Goal: Communication & Community: Share content

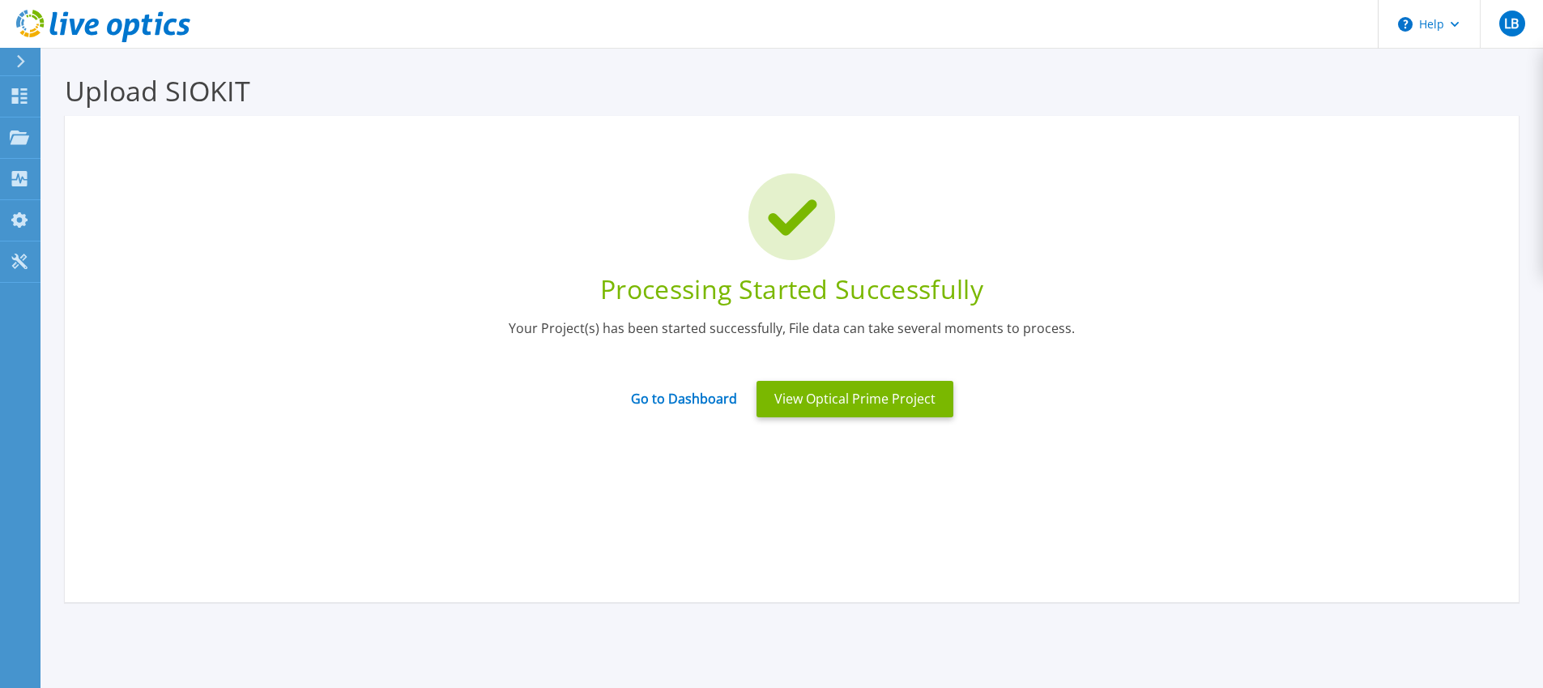
scroll to position [44, 0]
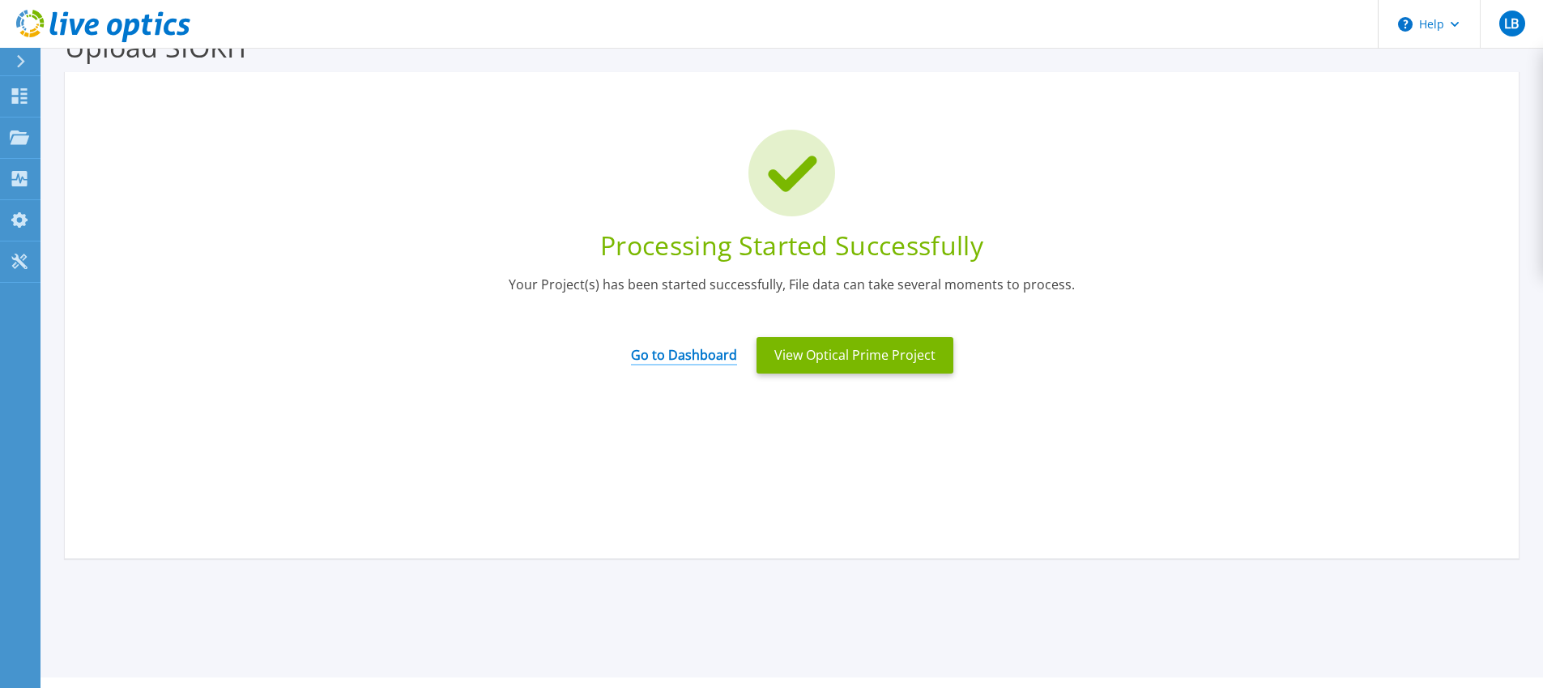
click at [682, 354] on link "Go to Dashboard" at bounding box center [684, 350] width 106 height 32
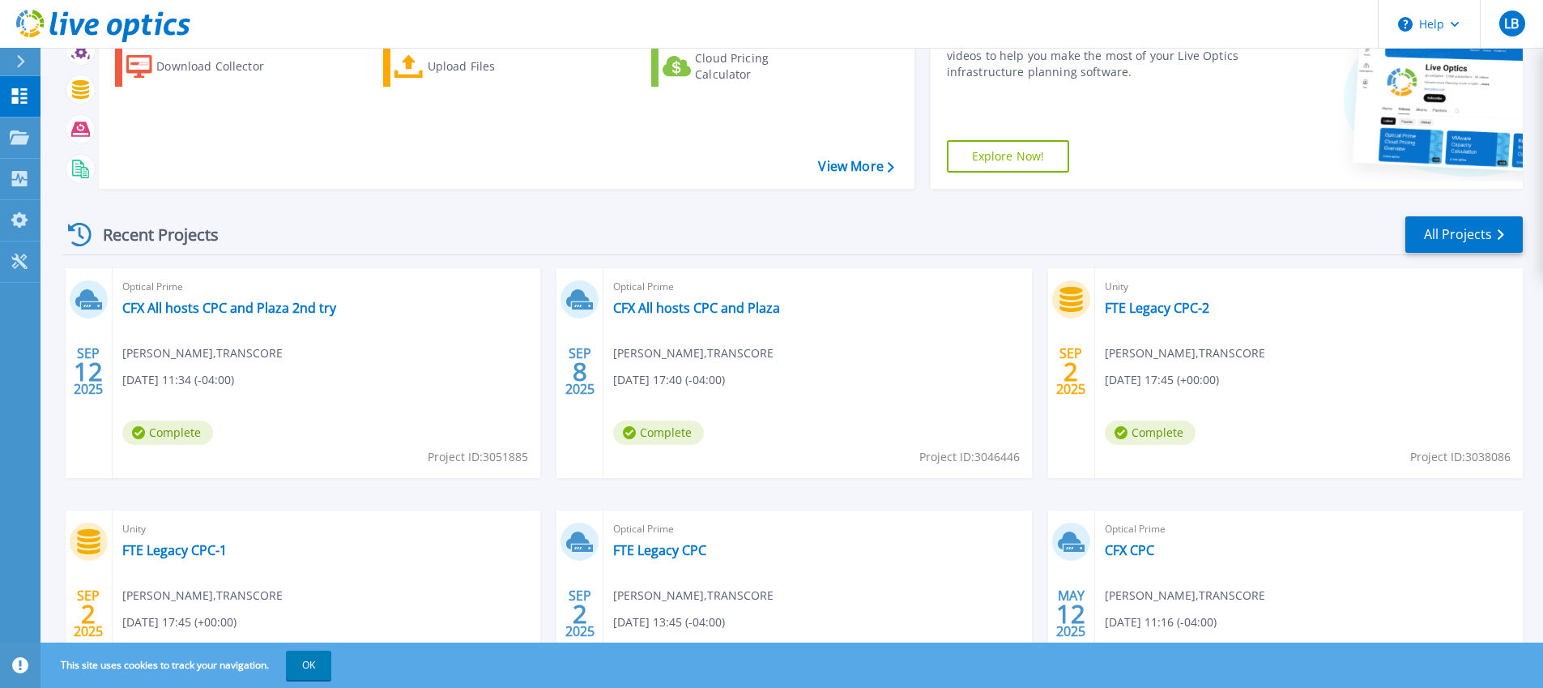
scroll to position [158, 0]
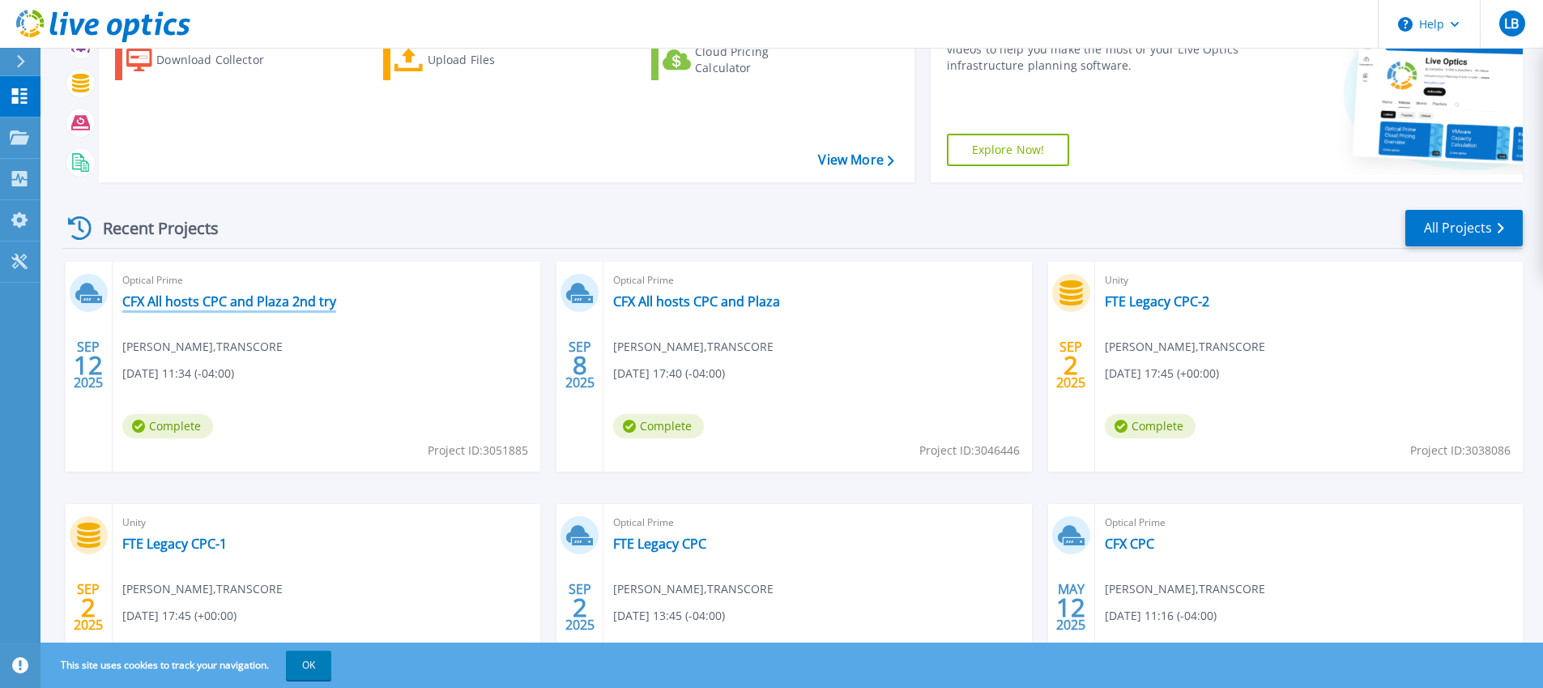
click at [265, 304] on link "CFX All hosts CPC and Plaza 2nd try" at bounding box center [229, 301] width 214 height 16
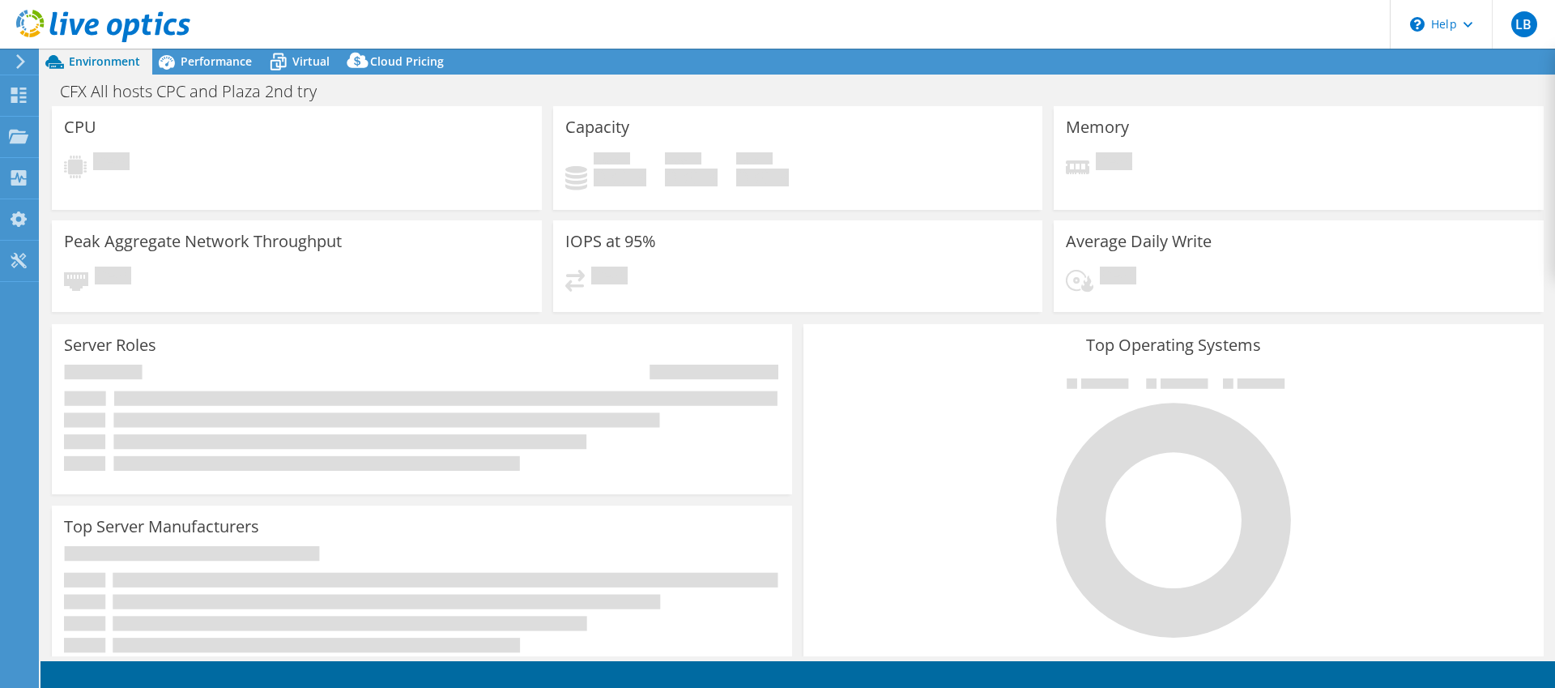
select select "USD"
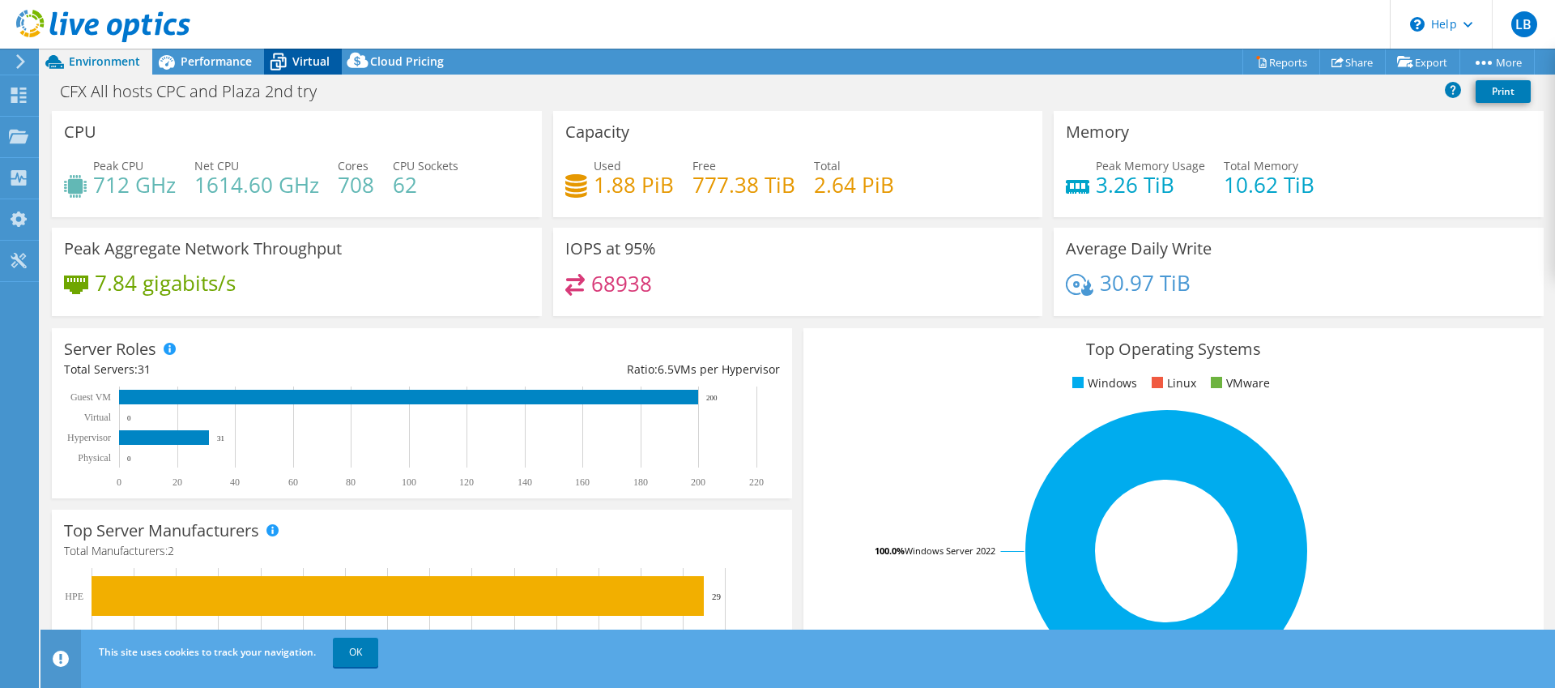
click at [286, 57] on icon at bounding box center [278, 62] width 28 height 28
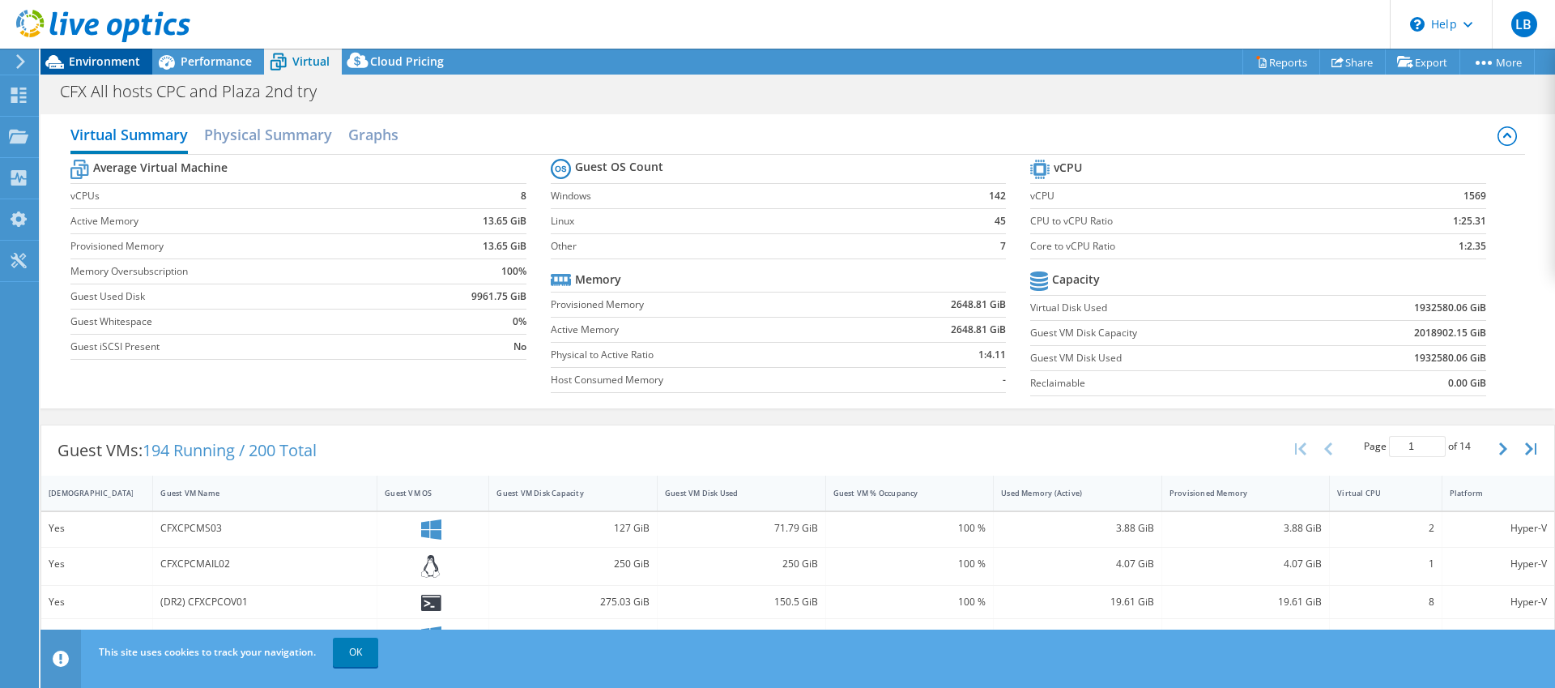
click at [126, 58] on span "Environment" at bounding box center [104, 60] width 71 height 15
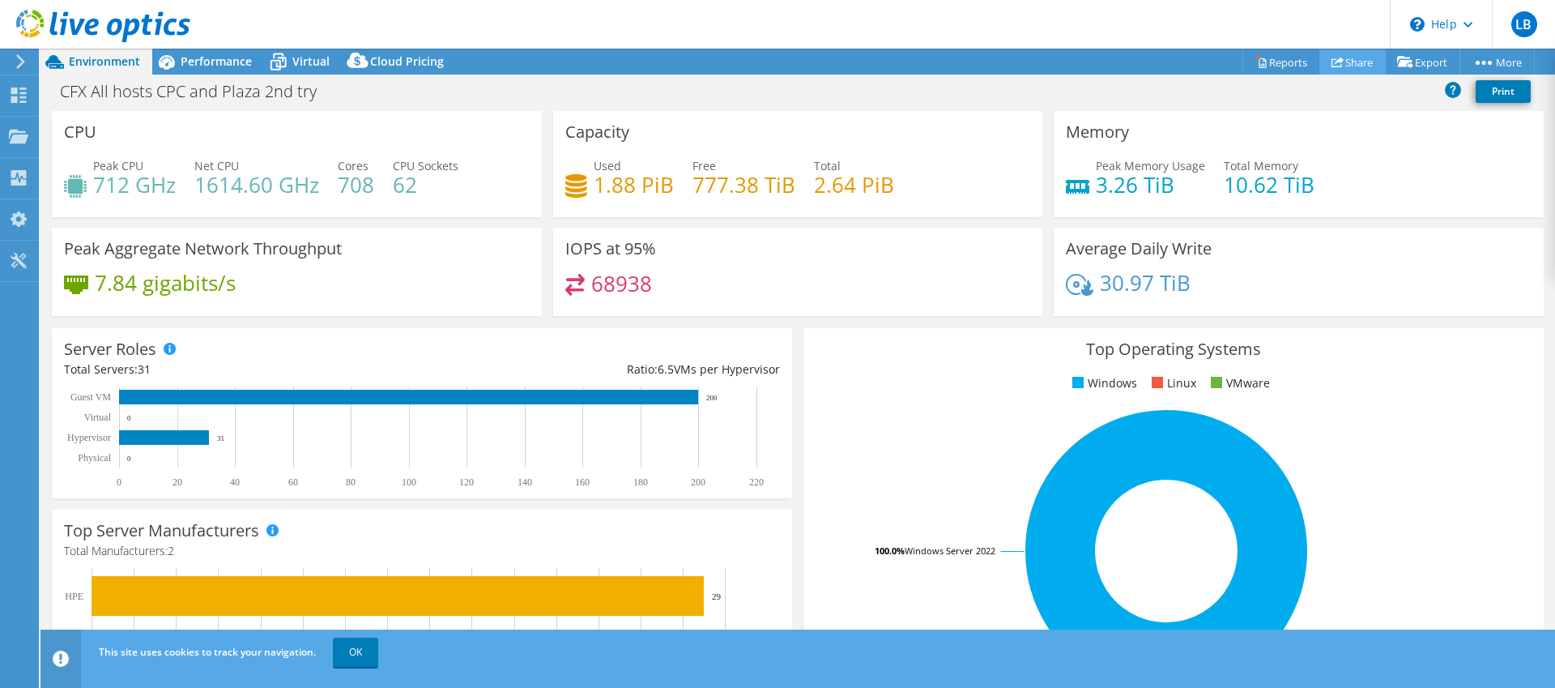
click at [1345, 62] on link "Share" at bounding box center [1352, 61] width 66 height 25
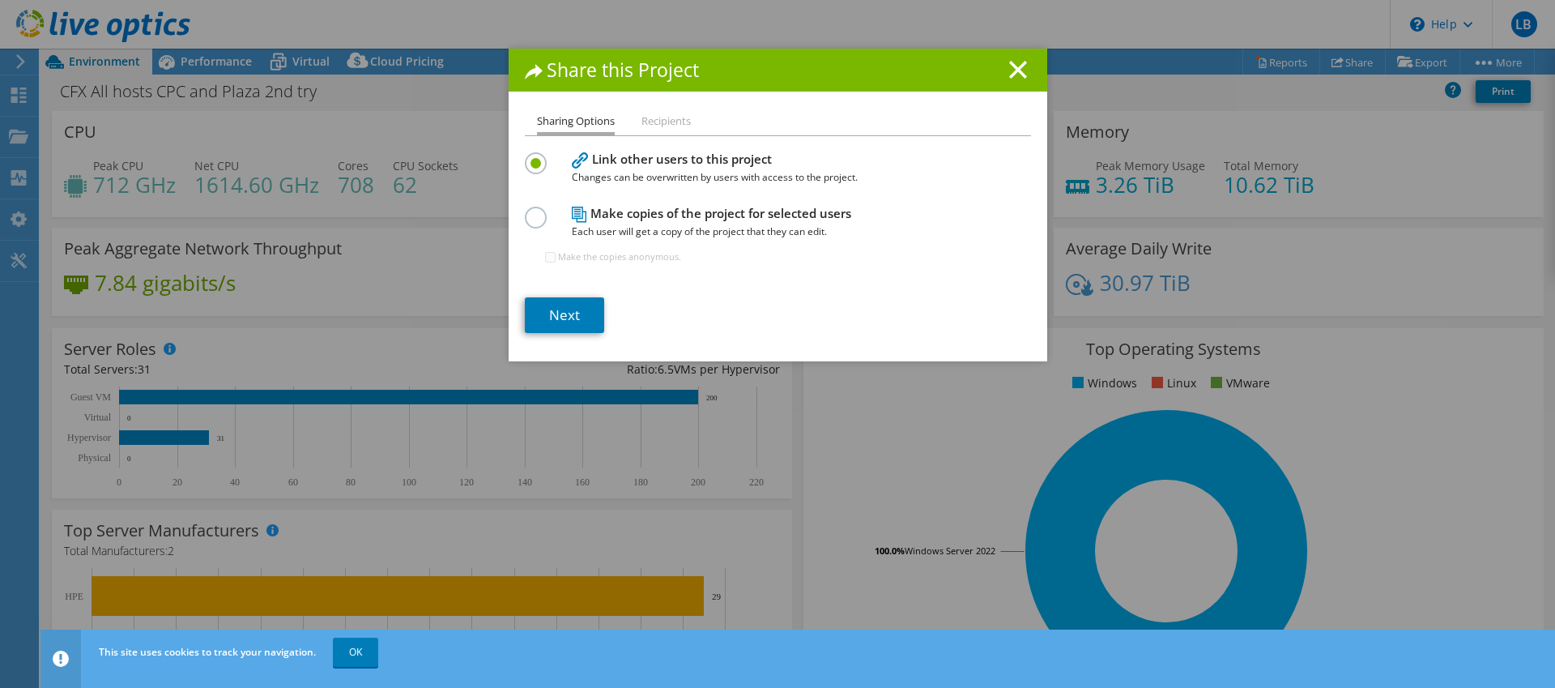
click at [530, 211] on label at bounding box center [539, 209] width 28 height 4
click at [0, 0] on input "radio" at bounding box center [0, 0] width 0 height 0
click at [663, 124] on li "Recipients" at bounding box center [666, 122] width 49 height 20
click at [577, 303] on link "Next" at bounding box center [564, 315] width 79 height 36
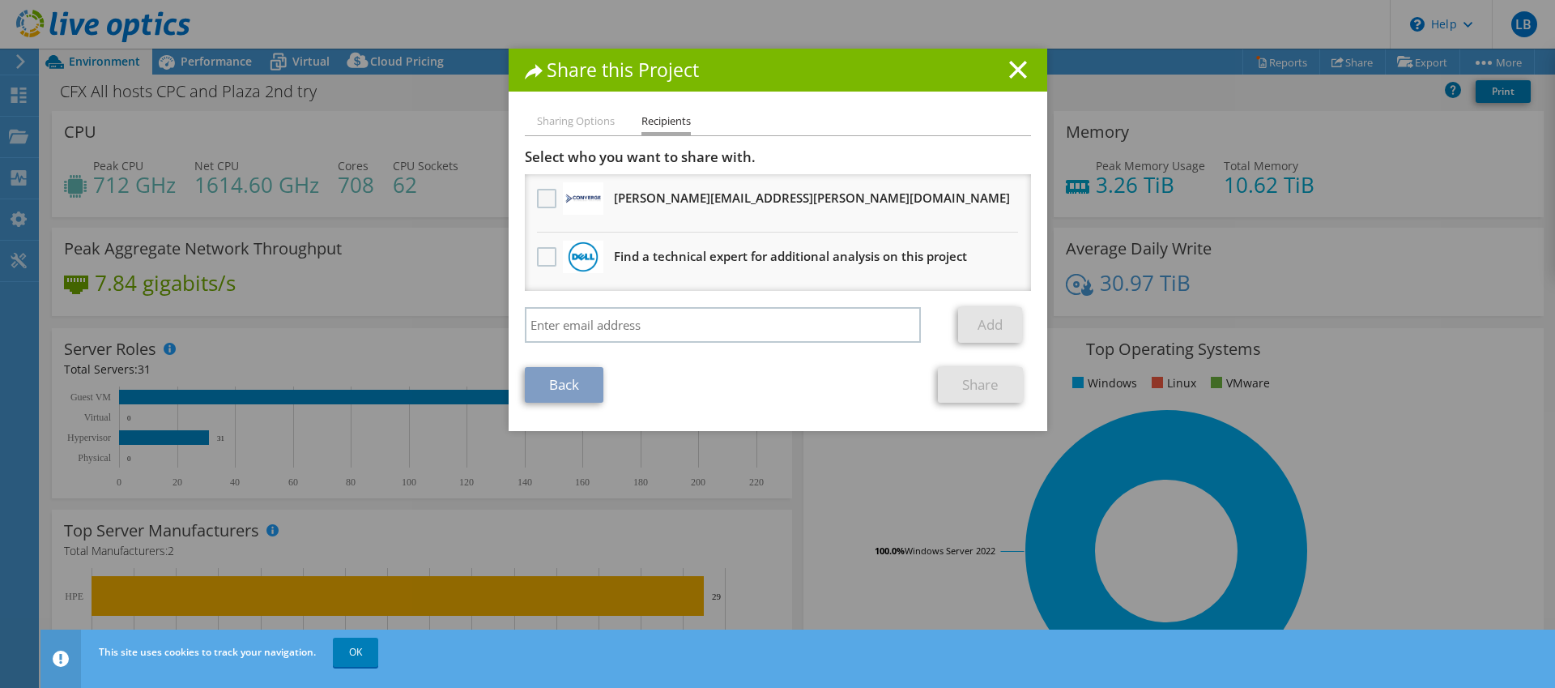
click at [552, 202] on label at bounding box center [548, 198] width 23 height 19
click at [0, 0] on input "checkbox" at bounding box center [0, 0] width 0 height 0
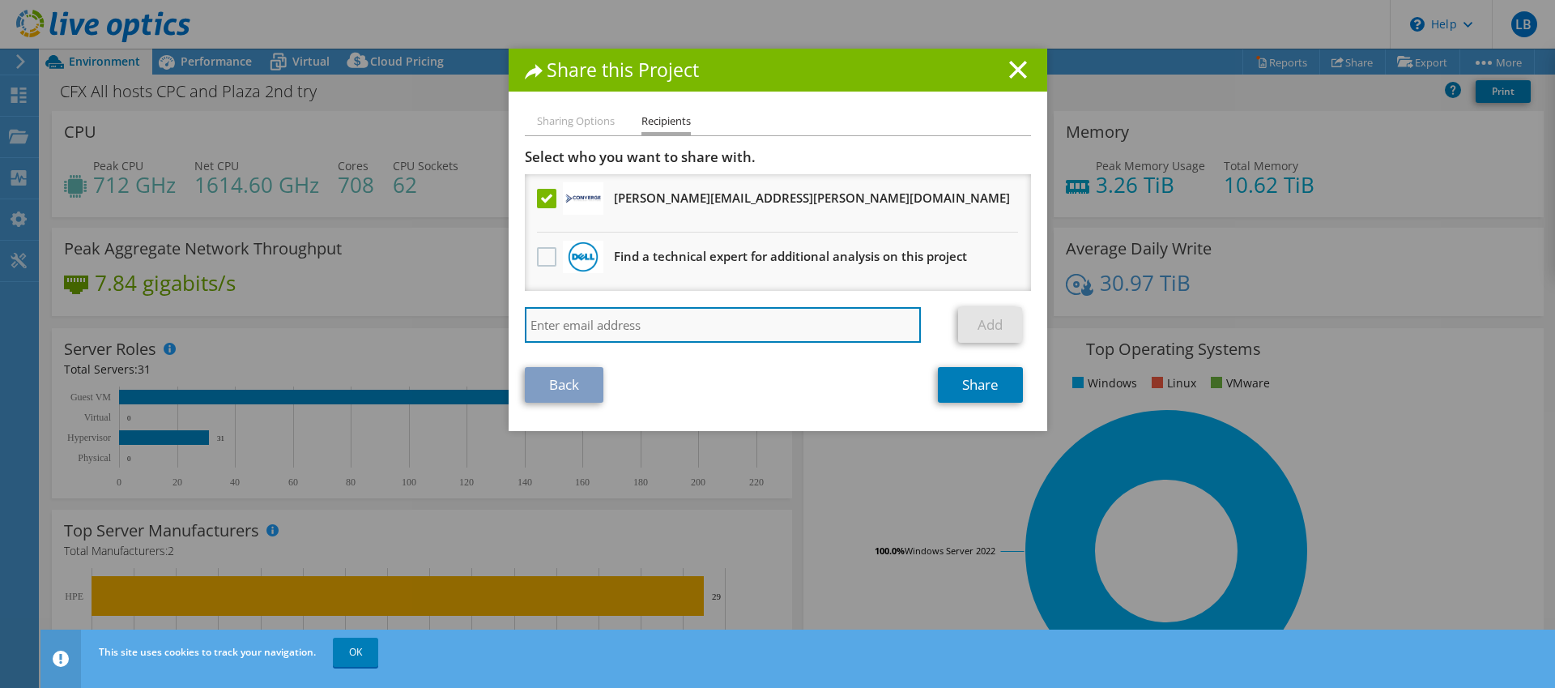
click at [654, 325] on input "search" at bounding box center [723, 325] width 397 height 36
click at [654, 325] on input "[PERSON_NAME]" at bounding box center [723, 325] width 397 height 36
drag, startPoint x: 654, startPoint y: 325, endPoint x: 501, endPoint y: 317, distance: 153.3
click at [509, 317] on div "Sharing Options Recipients Link other users to this project Changes can be over…" at bounding box center [778, 271] width 539 height 319
paste input "[PERSON_NAME][EMAIL_ADDRESS][PERSON_NAME][PERSON_NAME][DOMAIN_NAME]"
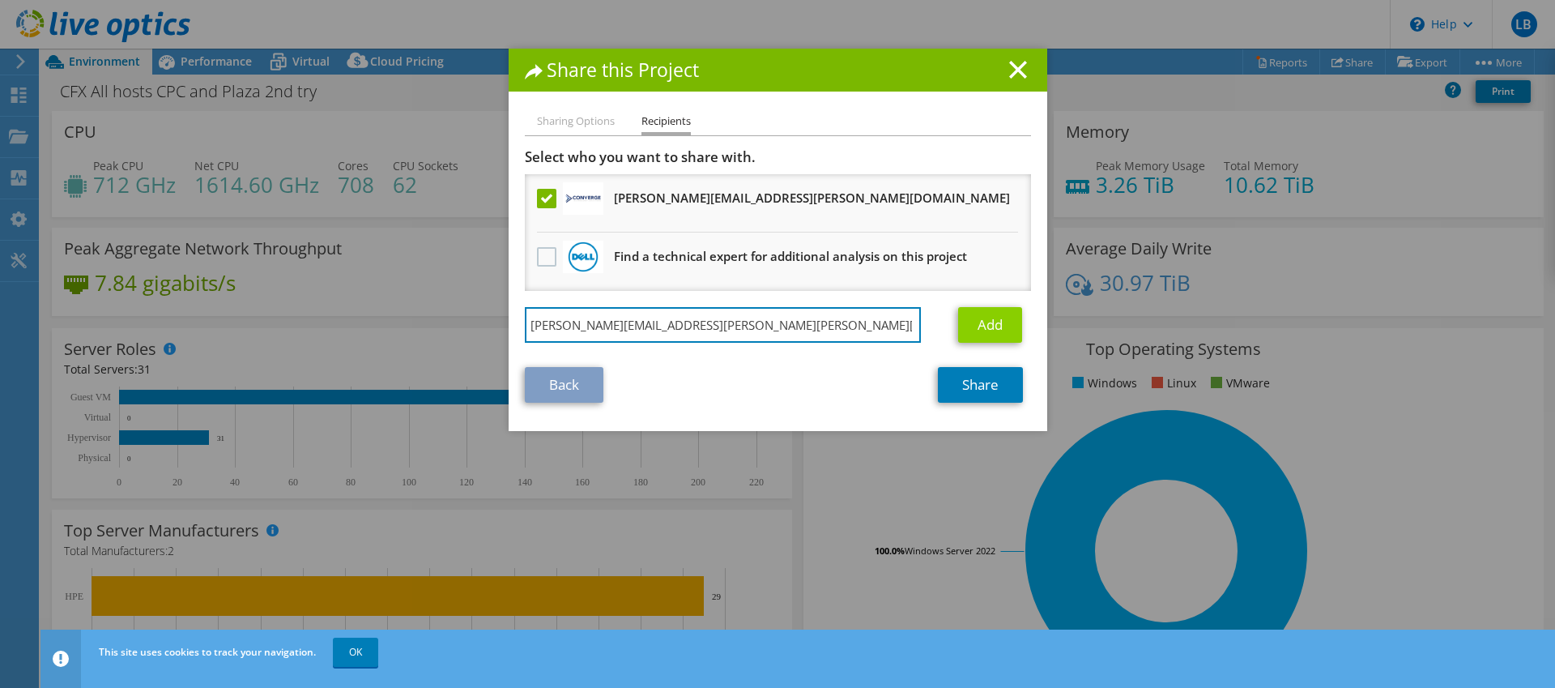
type input "[PERSON_NAME][EMAIL_ADDRESS][PERSON_NAME][PERSON_NAME][DOMAIN_NAME]"
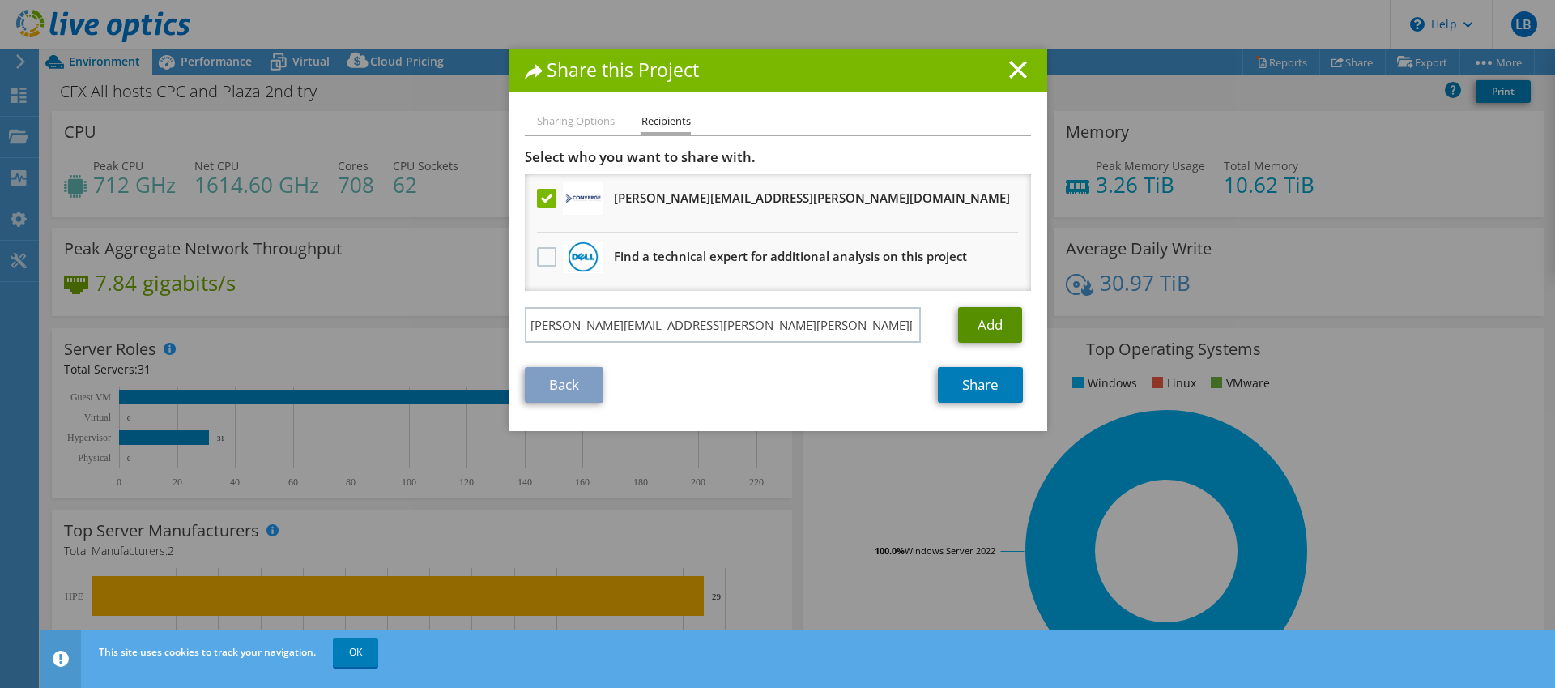
click at [970, 331] on link "Add" at bounding box center [990, 325] width 64 height 36
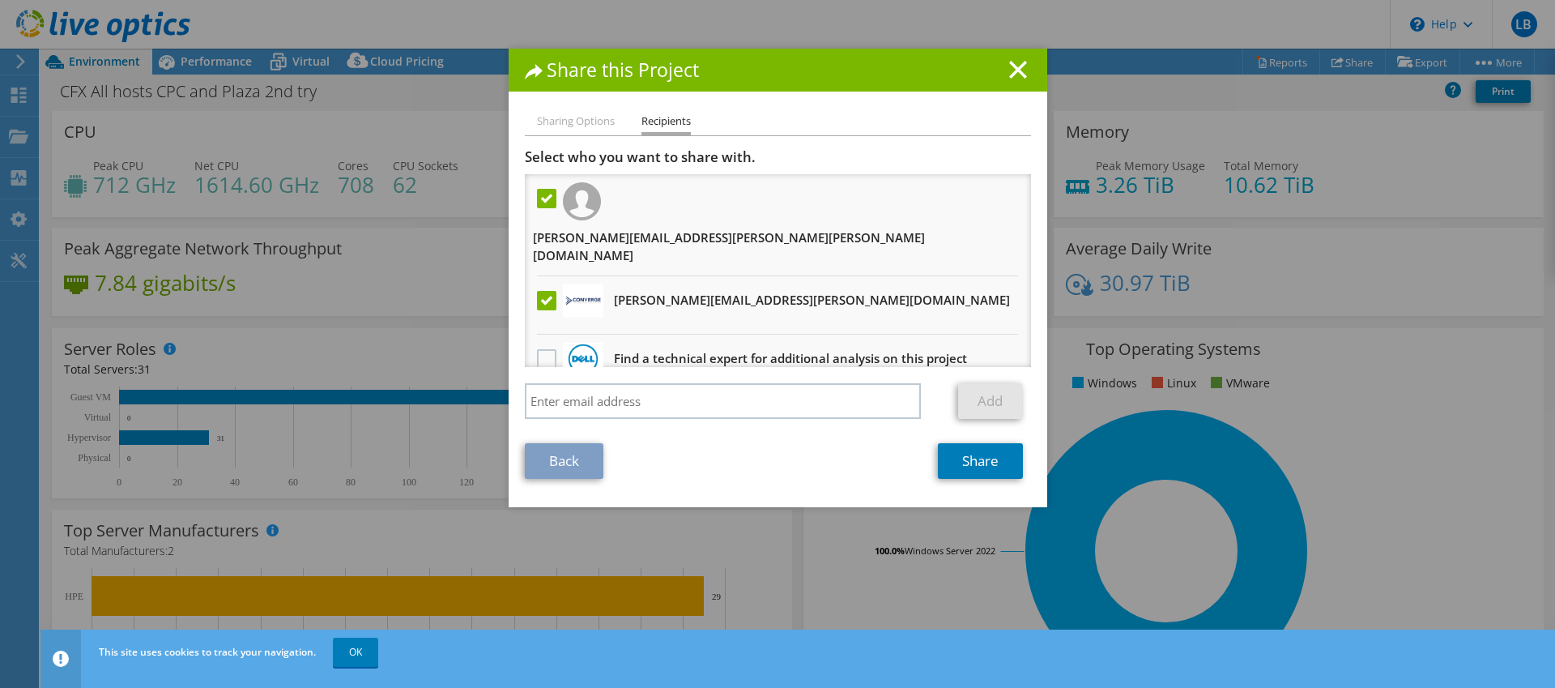
click at [602, 125] on li "Sharing Options" at bounding box center [576, 122] width 78 height 20
click at [965, 450] on link "Share" at bounding box center [980, 461] width 85 height 36
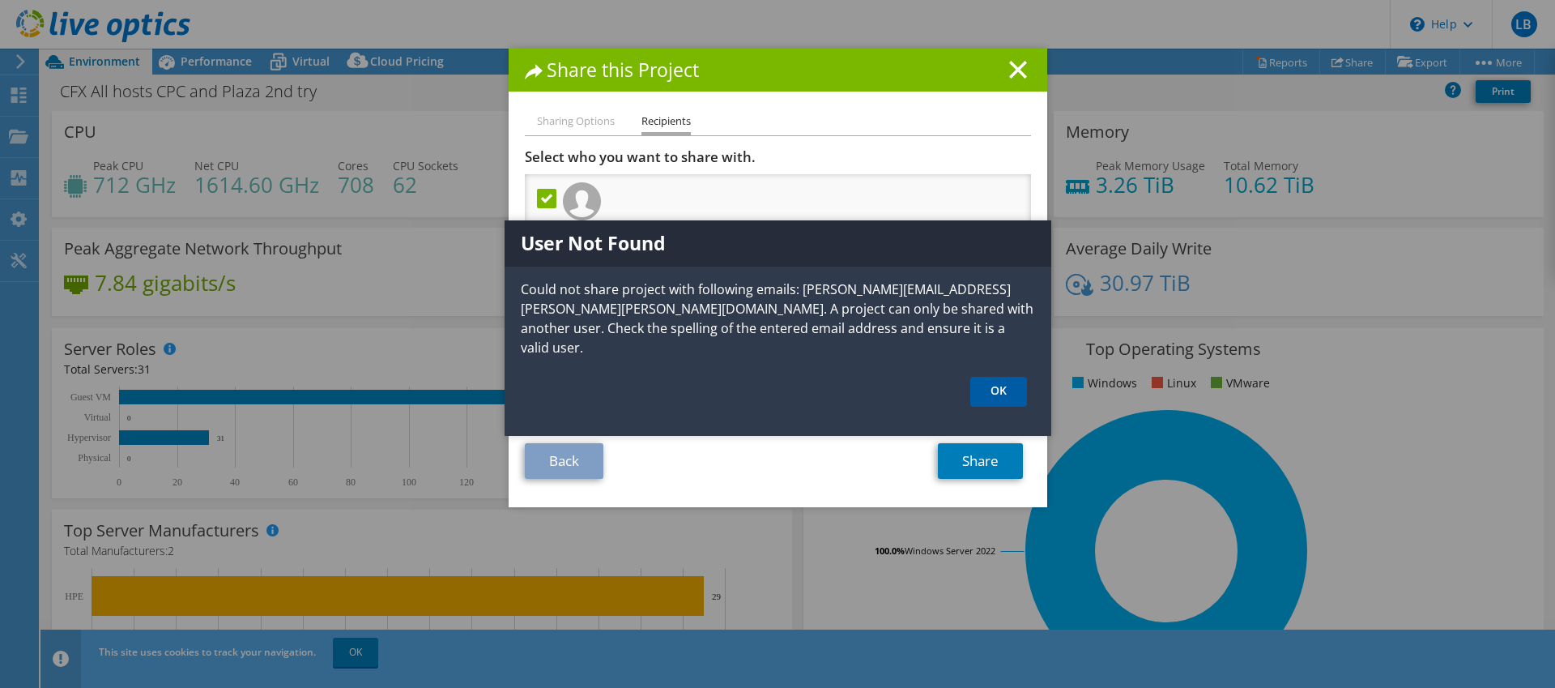
click at [991, 377] on link "OK" at bounding box center [998, 392] width 57 height 30
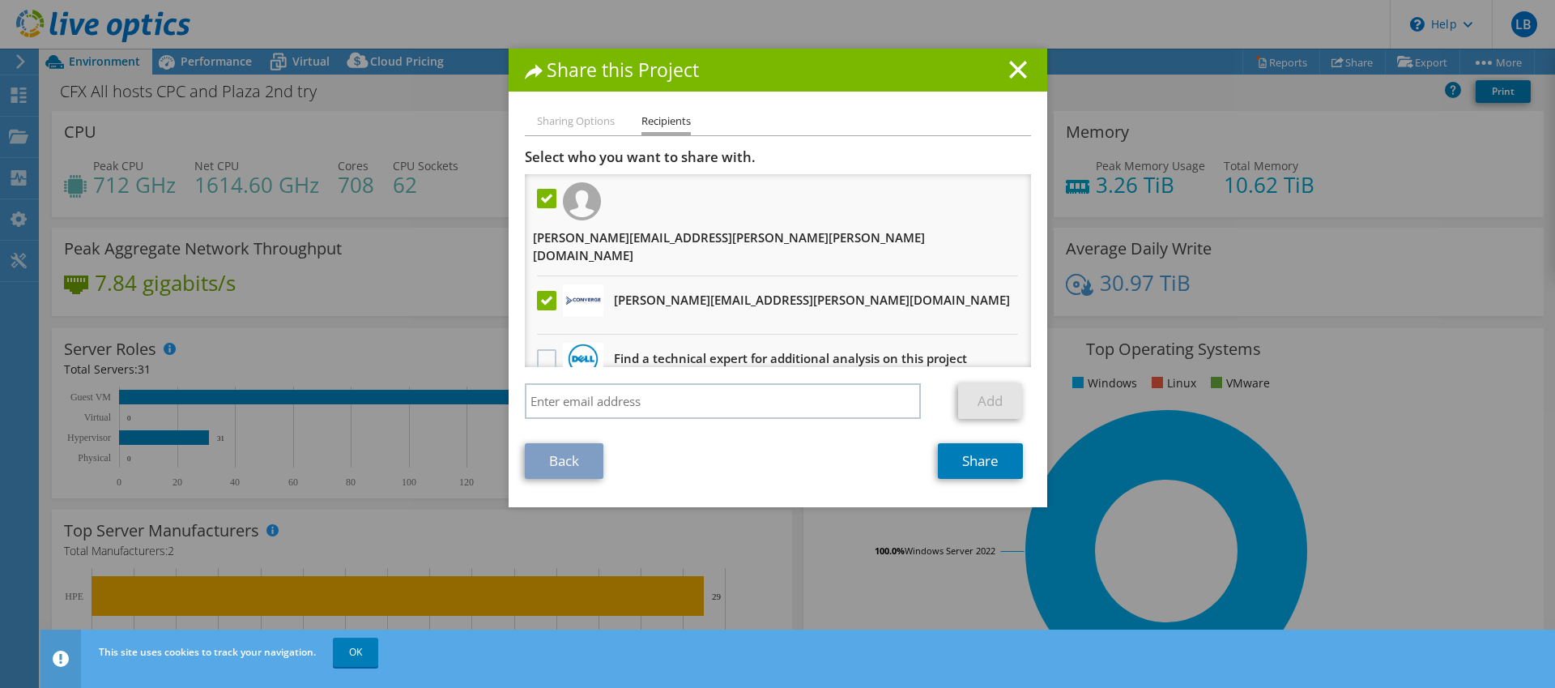
click at [703, 287] on h3 "[PERSON_NAME][EMAIL_ADDRESS][PERSON_NAME][DOMAIN_NAME] Will receive an anonymou…" at bounding box center [812, 300] width 396 height 26
click at [1015, 71] on line at bounding box center [1018, 70] width 16 height 16
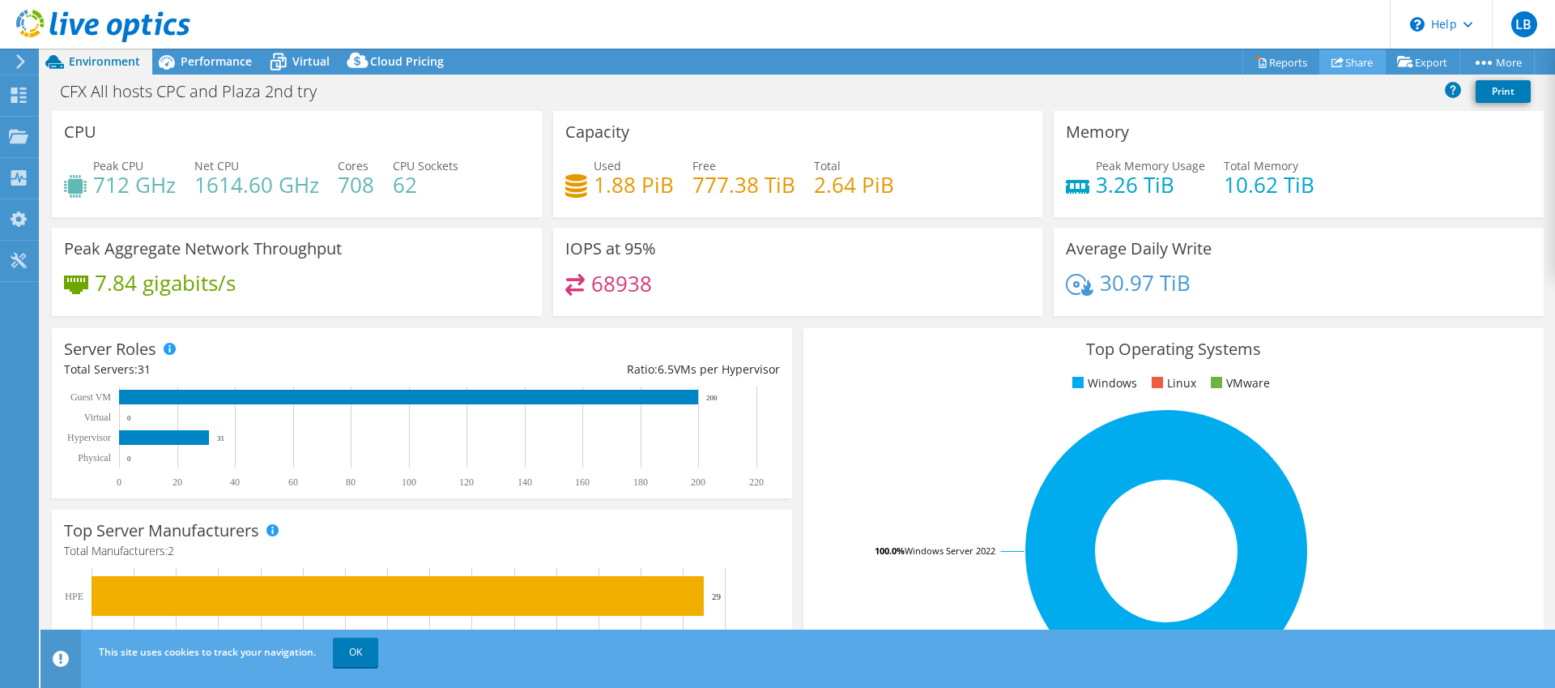
click at [1340, 57] on link "Share" at bounding box center [1352, 61] width 66 height 25
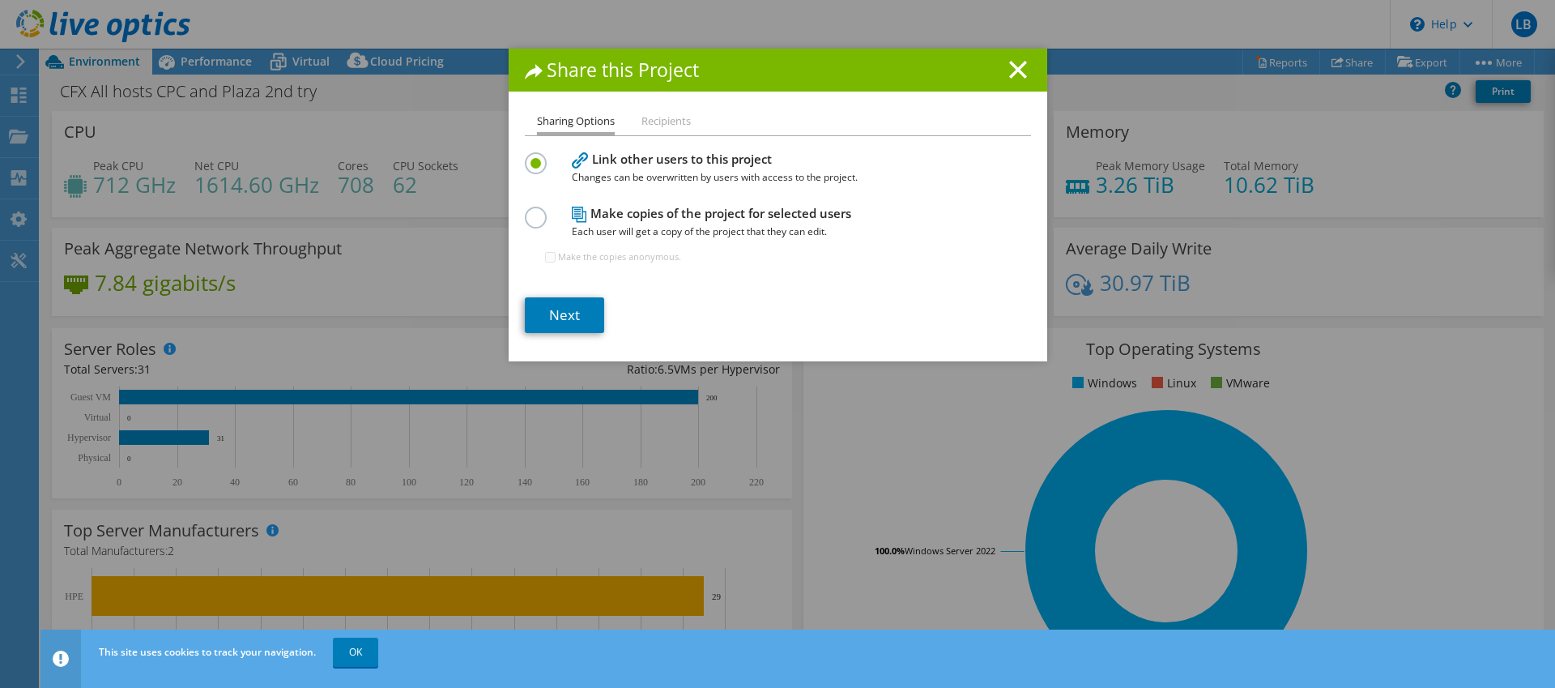
click at [527, 211] on label at bounding box center [539, 209] width 28 height 4
click at [0, 0] on input "radio" at bounding box center [0, 0] width 0 height 0
click at [567, 318] on link "Next" at bounding box center [564, 315] width 79 height 36
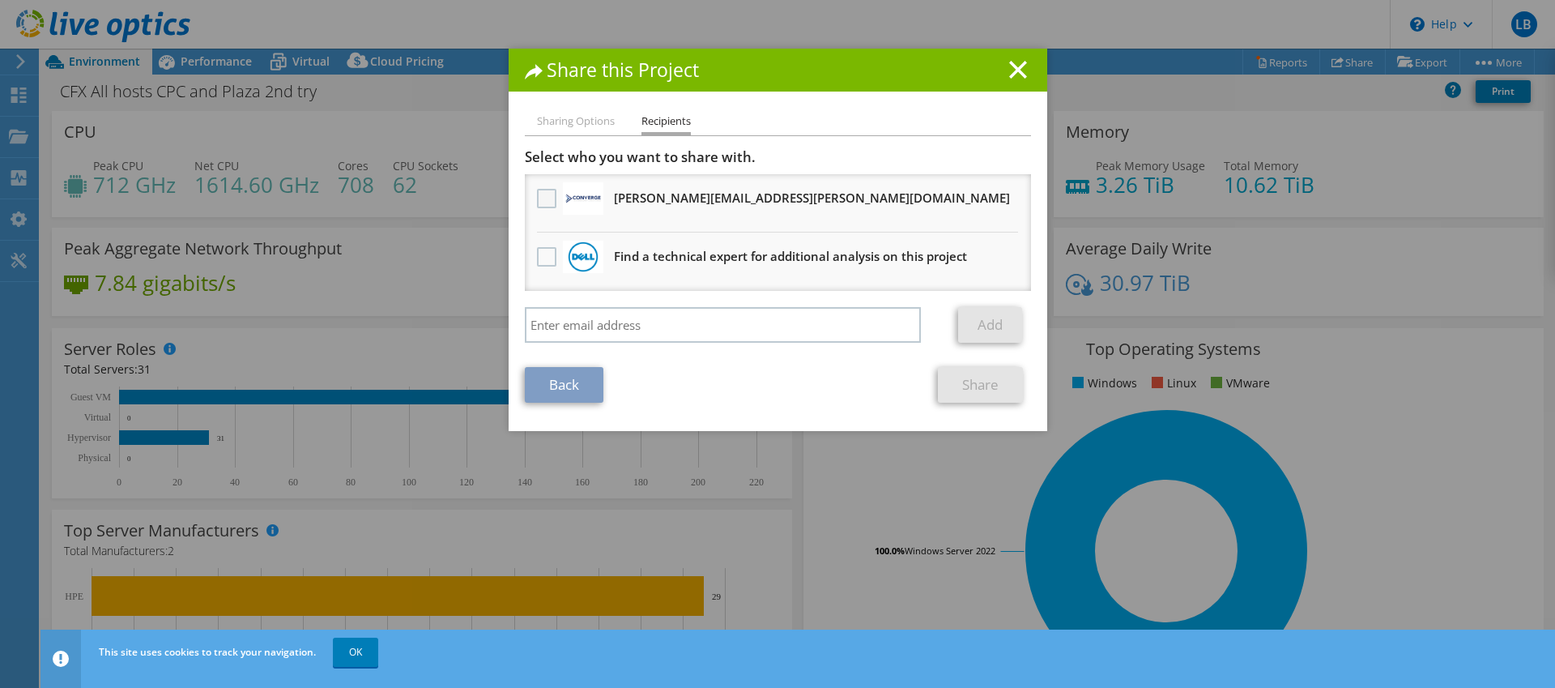
click at [548, 198] on label at bounding box center [548, 198] width 23 height 19
click at [0, 0] on input "checkbox" at bounding box center [0, 0] width 0 height 0
click at [961, 393] on link "Share" at bounding box center [980, 385] width 85 height 36
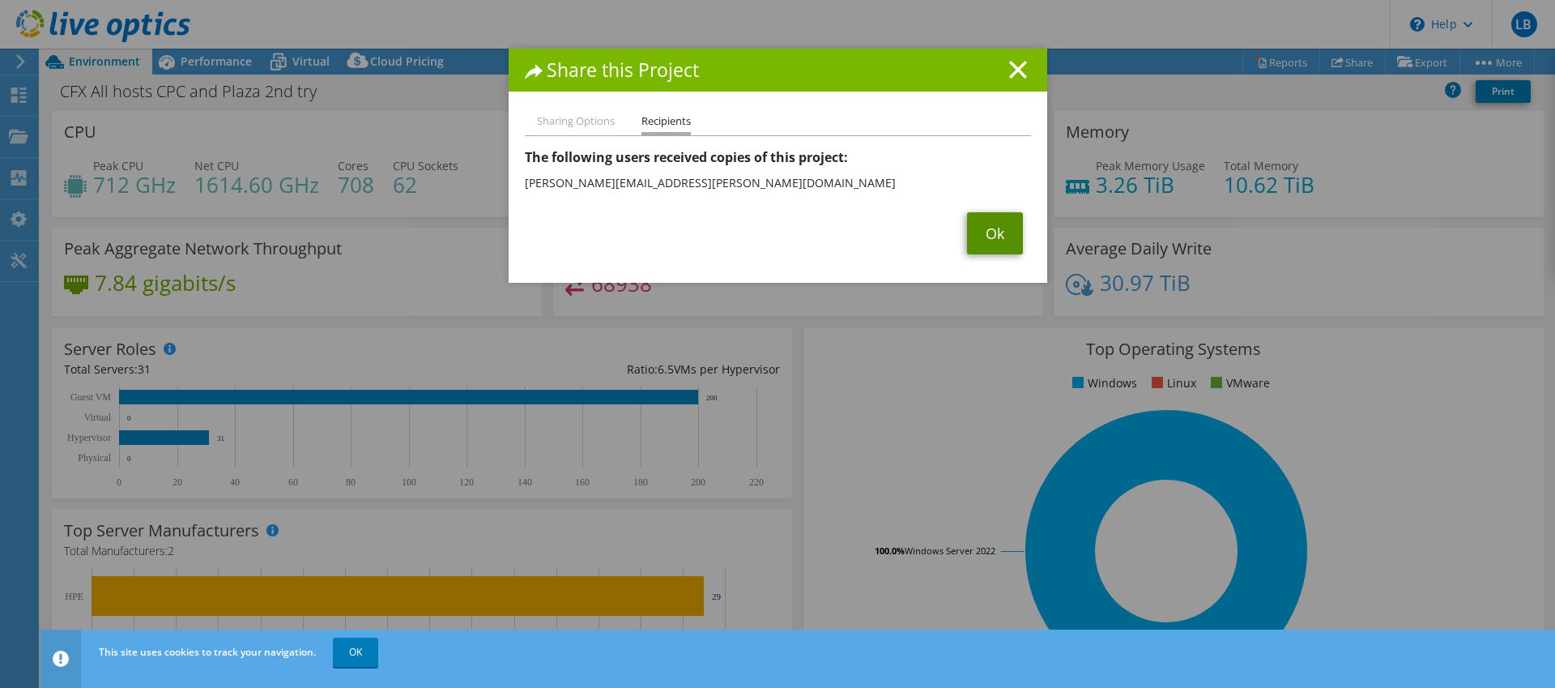
click at [984, 231] on link "Ok" at bounding box center [995, 233] width 56 height 42
